Goal: Book appointment/travel/reservation

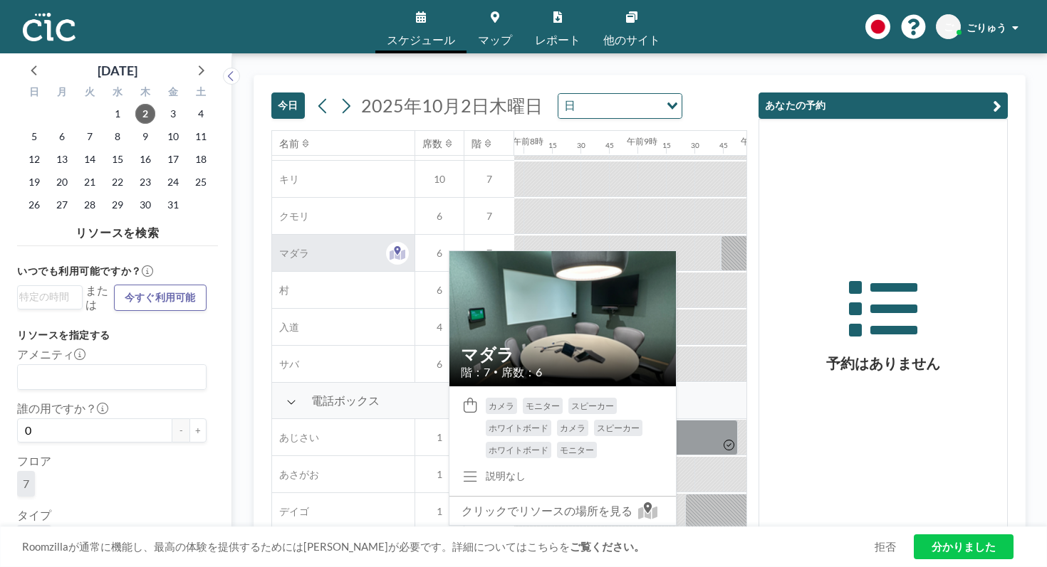
scroll to position [184, 902]
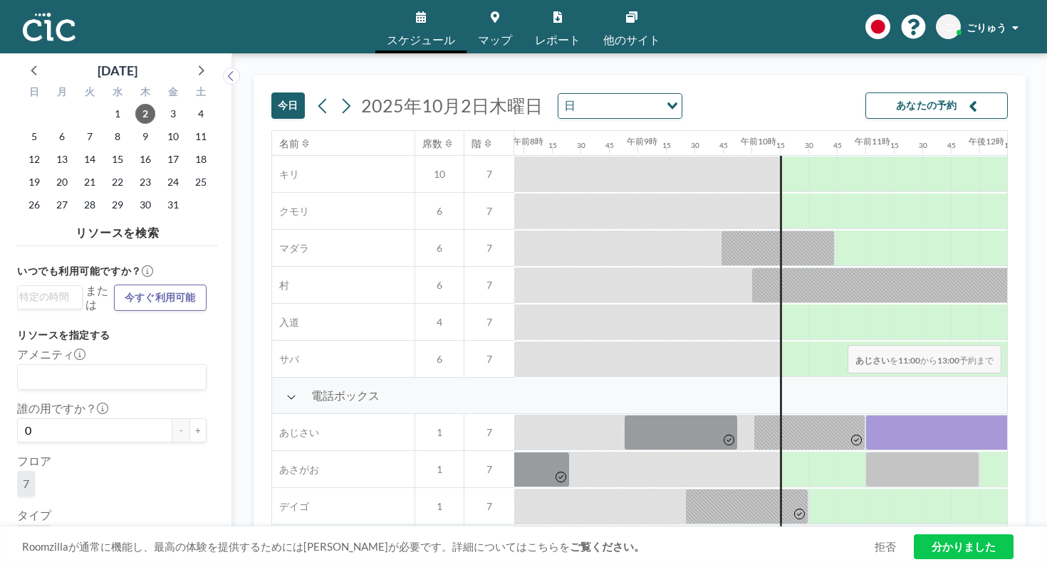
drag, startPoint x: 549, startPoint y: 317, endPoint x: 843, endPoint y: 312, distance: 294.1
click at [843, 414] on div at bounding box center [979, 432] width 2734 height 37
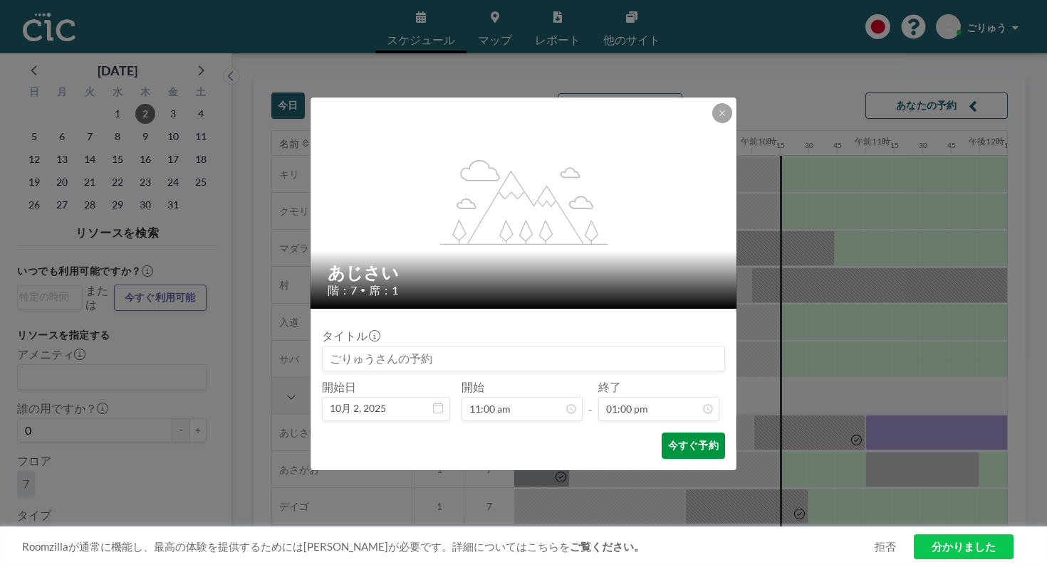
click at [669, 439] on font "今すぐ予約" at bounding box center [693, 445] width 51 height 12
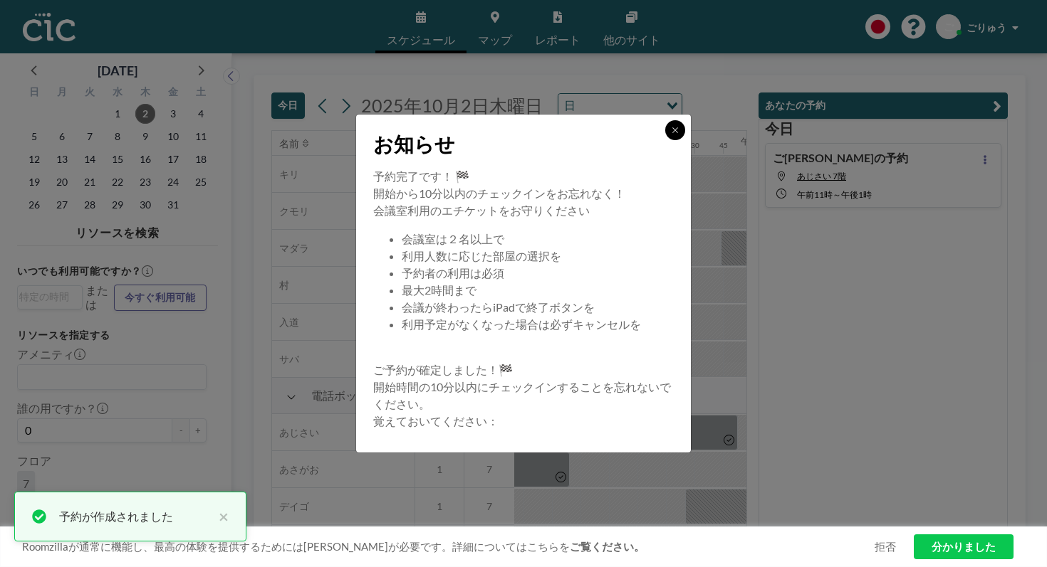
click at [665, 140] on button at bounding box center [675, 130] width 20 height 20
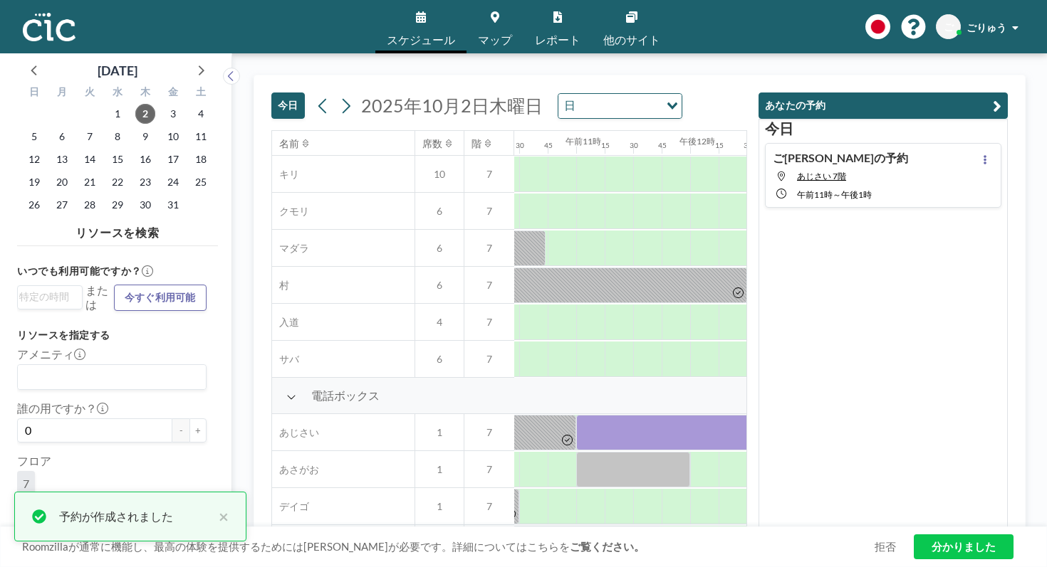
scroll to position [184, 1175]
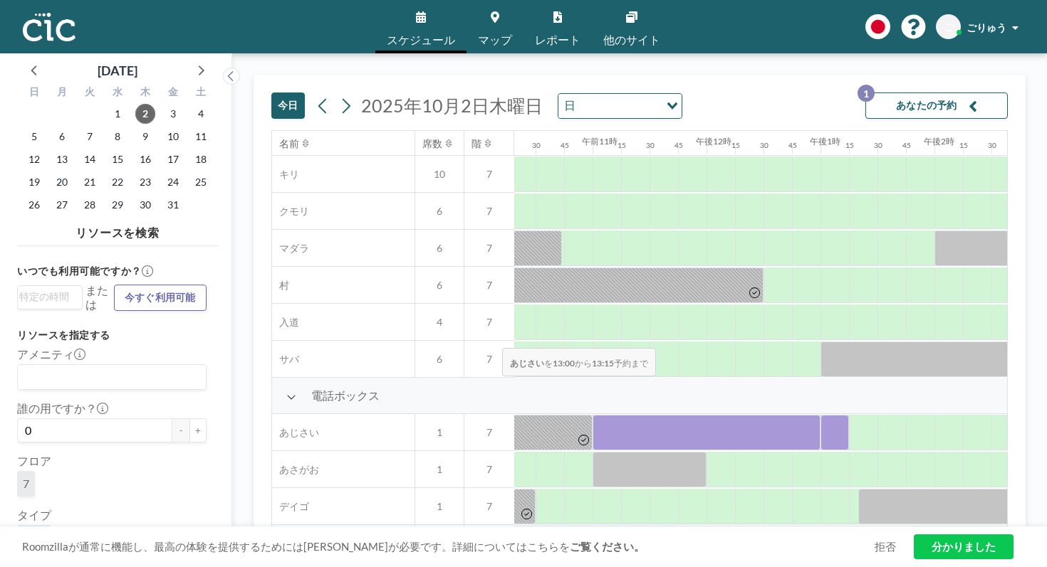
click at [820, 415] on div at bounding box center [834, 433] width 28 height 36
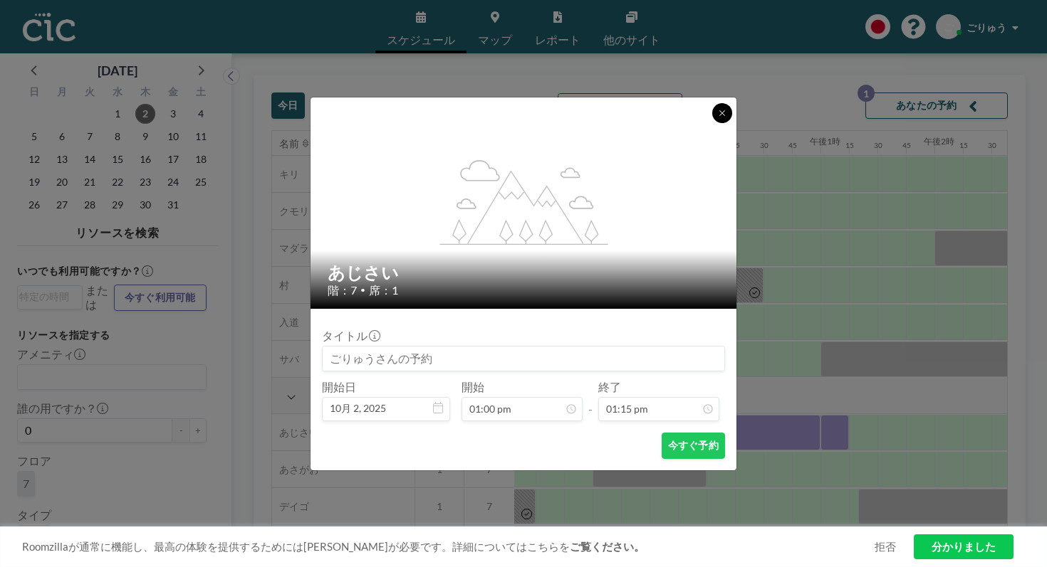
click at [712, 123] on button at bounding box center [722, 113] width 20 height 20
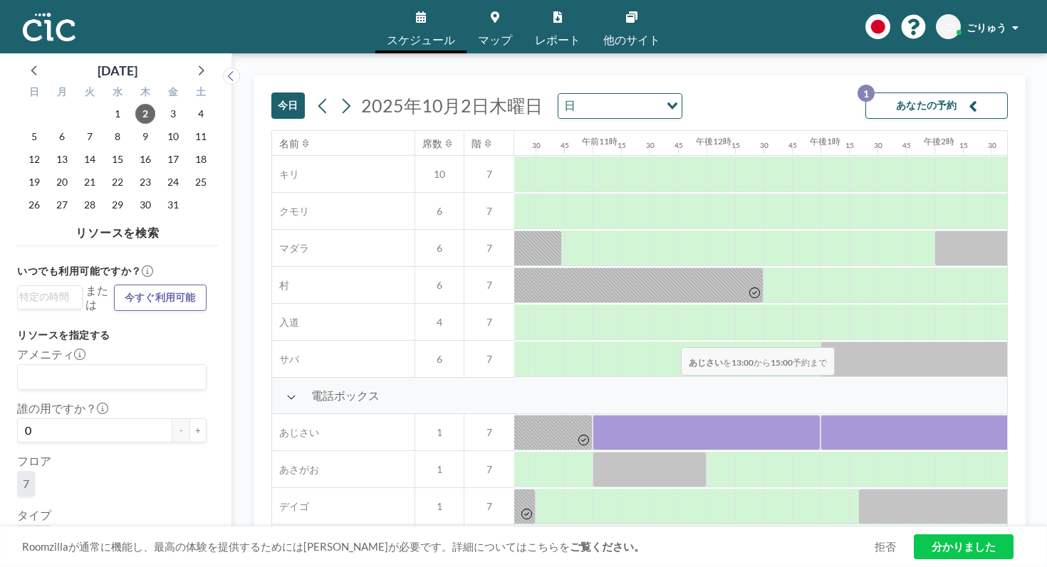
drag, startPoint x: 461, startPoint y: 320, endPoint x: 680, endPoint y: 314, distance: 218.7
click at [680, 414] on div at bounding box center [706, 432] width 2734 height 37
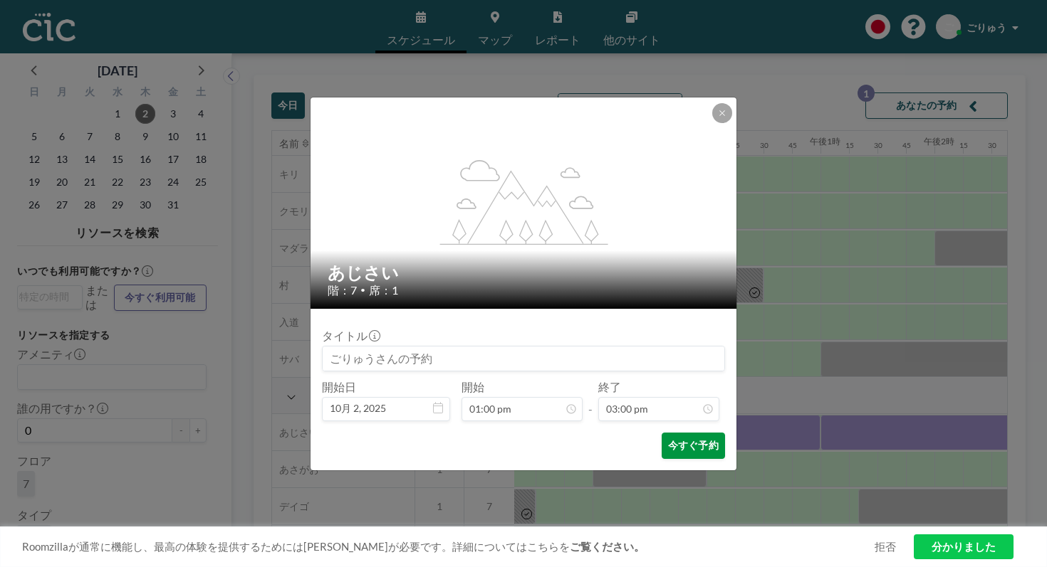
scroll to position [1364, 0]
click at [668, 439] on font "今すぐ予約" at bounding box center [693, 445] width 51 height 12
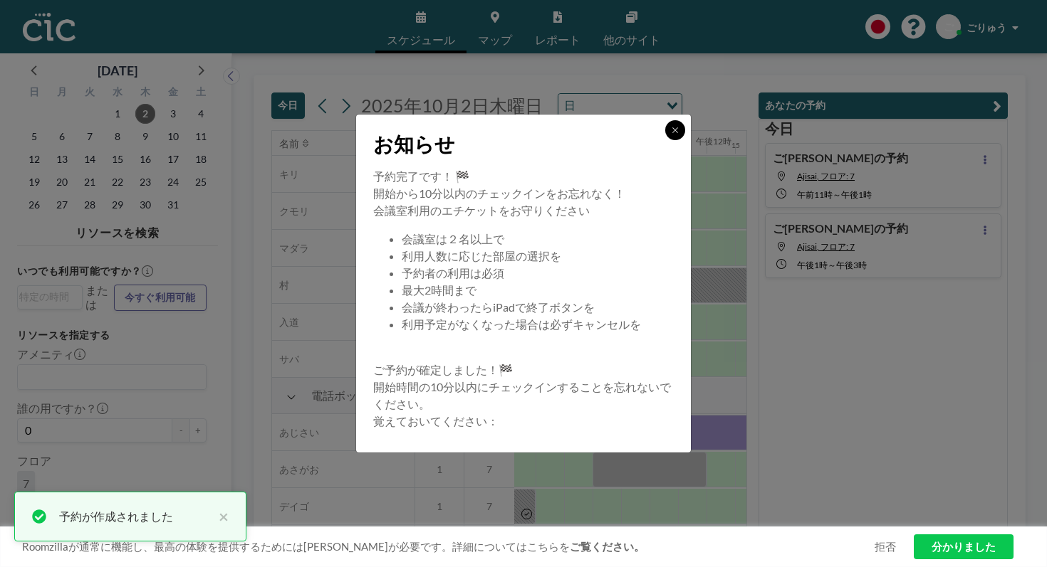
click at [665, 140] on button at bounding box center [675, 130] width 20 height 20
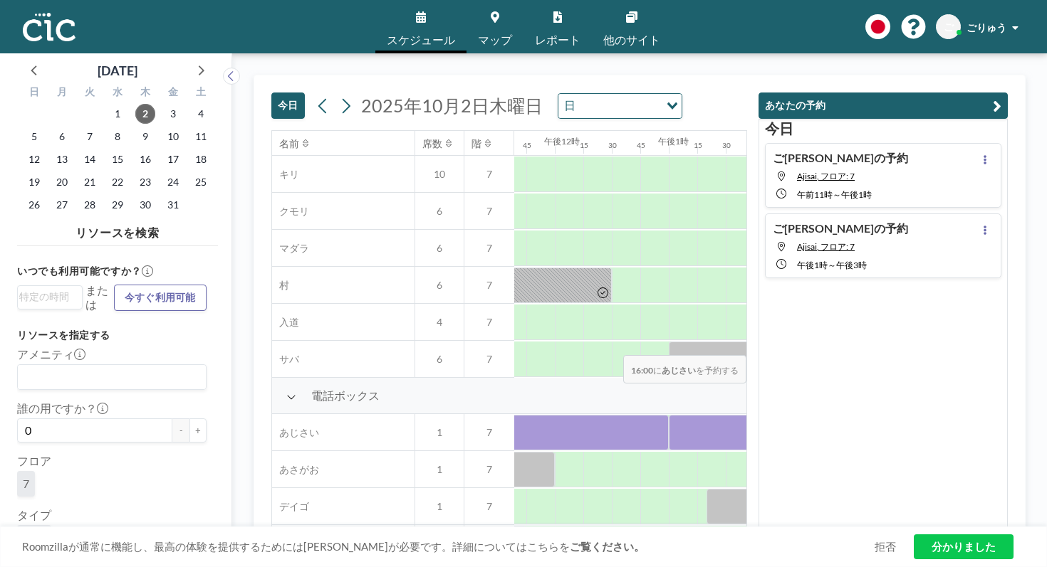
scroll to position [184, 1328]
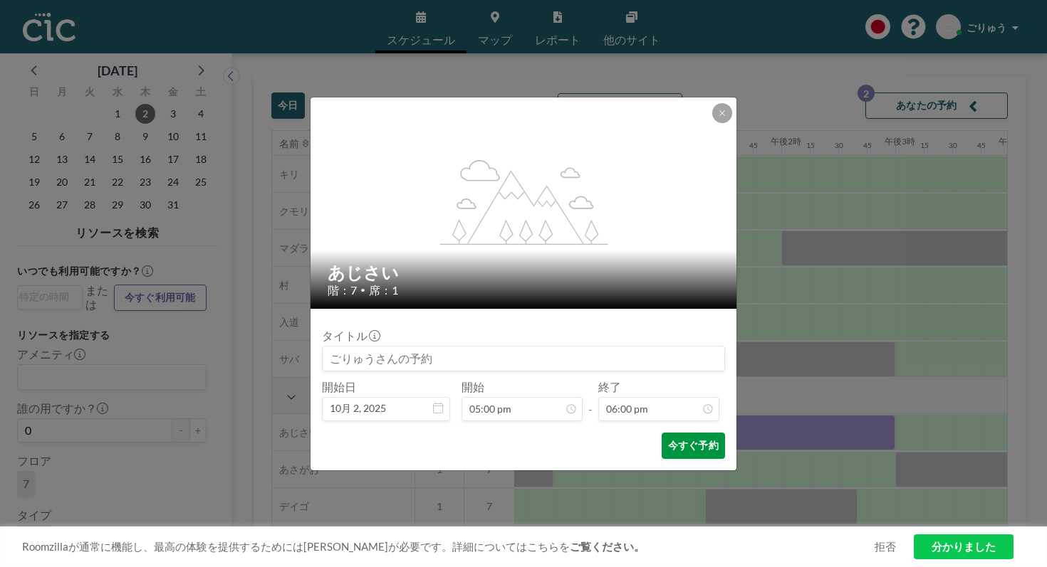
scroll to position [1636, 0]
click at [668, 439] on font "今すぐ予約" at bounding box center [693, 445] width 51 height 12
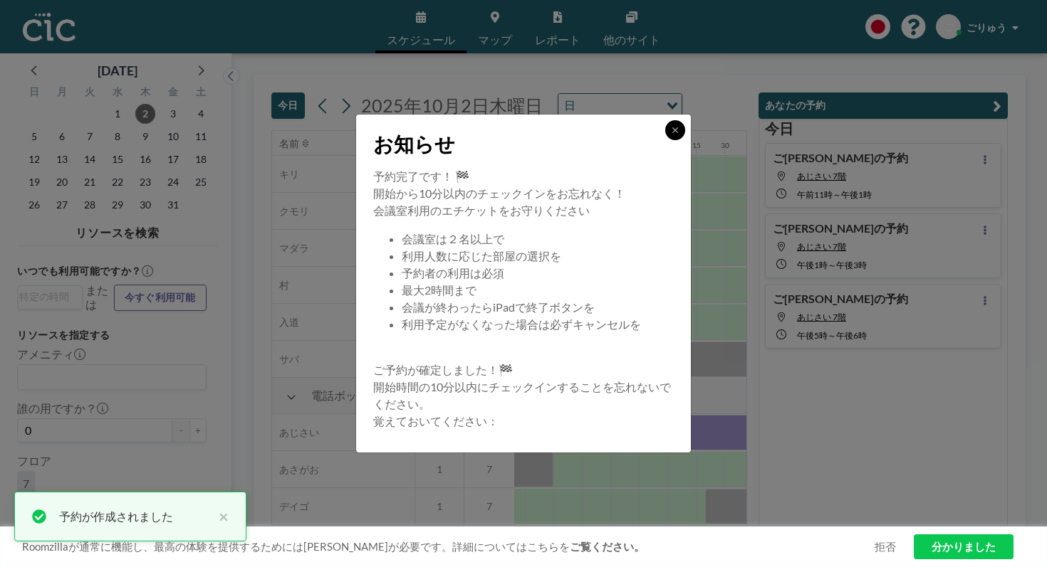
click at [671, 135] on icon at bounding box center [675, 130] width 9 height 9
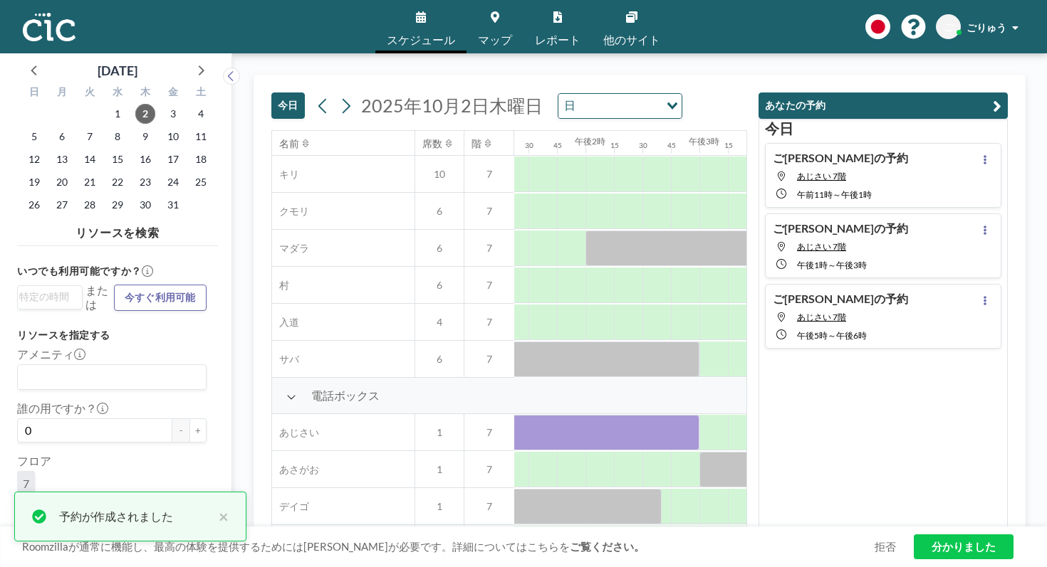
scroll to position [184, 1524]
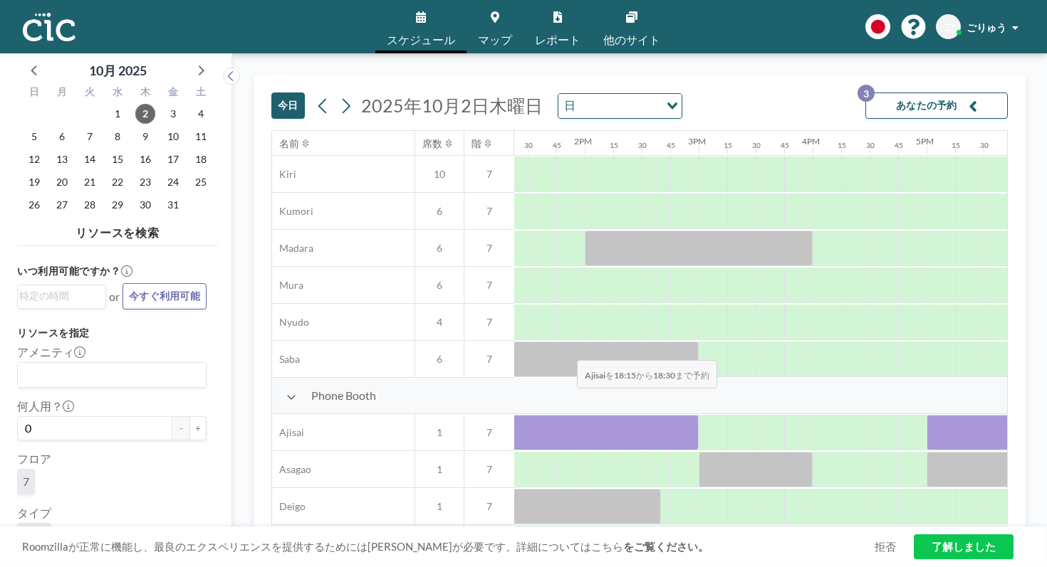
drag, startPoint x: 597, startPoint y: 323, endPoint x: 572, endPoint y: 327, distance: 24.5
click at [572, 414] on div at bounding box center [357, 432] width 2734 height 37
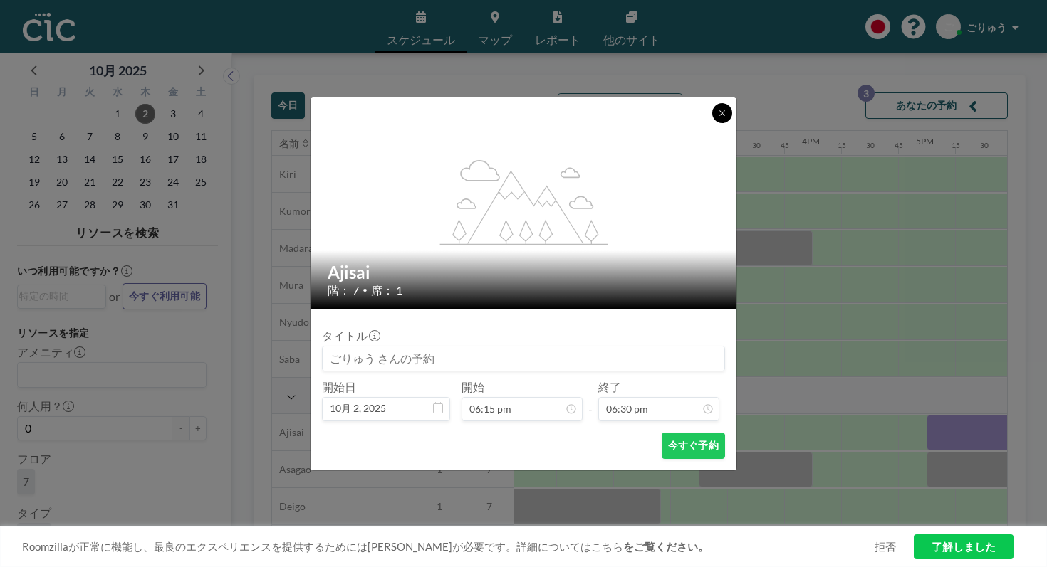
click at [712, 123] on button at bounding box center [722, 113] width 20 height 20
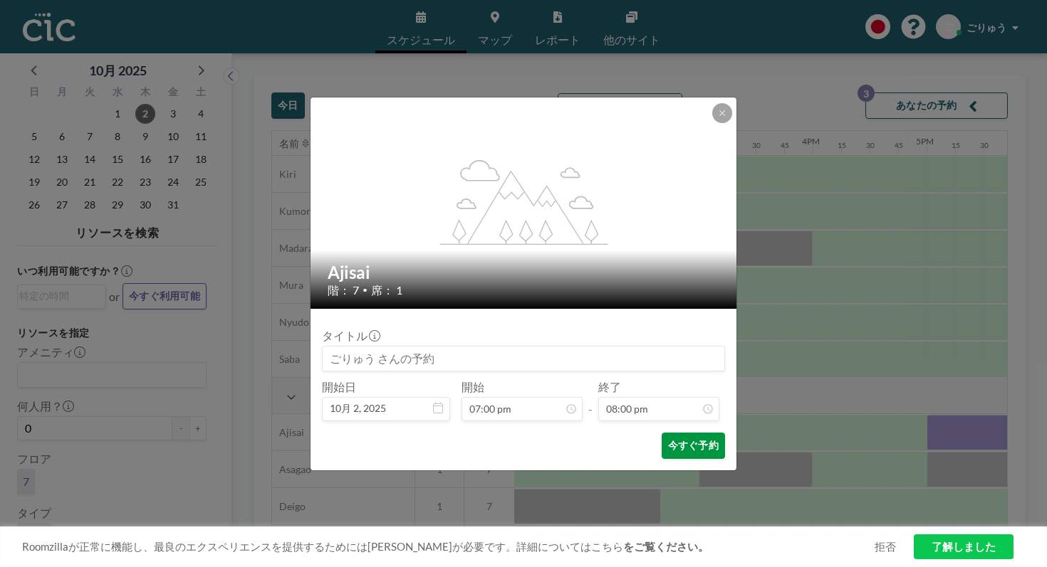
click at [662, 433] on button "今すぐ予約" at bounding box center [692, 446] width 63 height 26
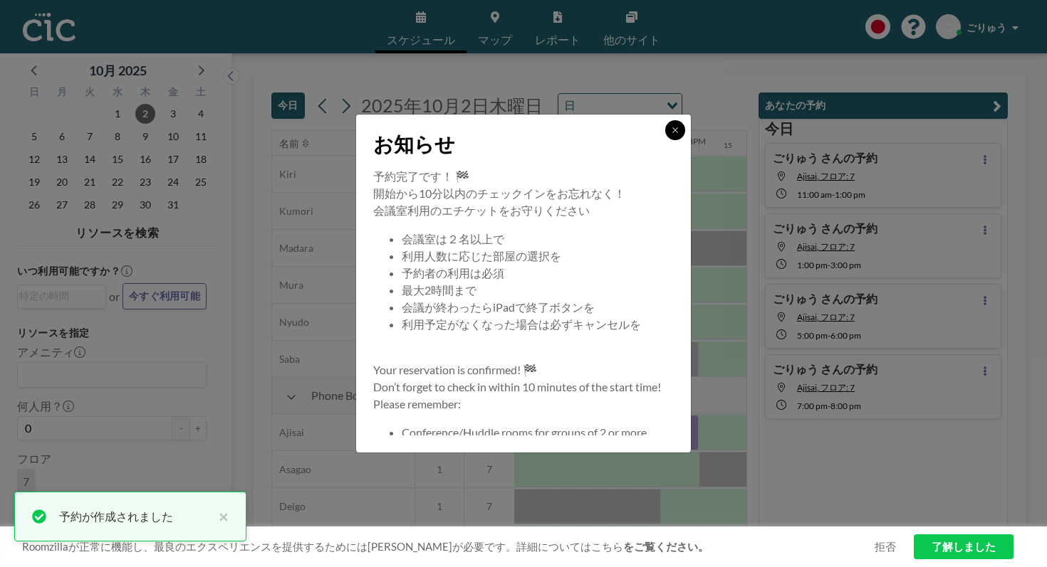
click at [671, 135] on icon at bounding box center [675, 130] width 9 height 9
